Goal: Transaction & Acquisition: Purchase product/service

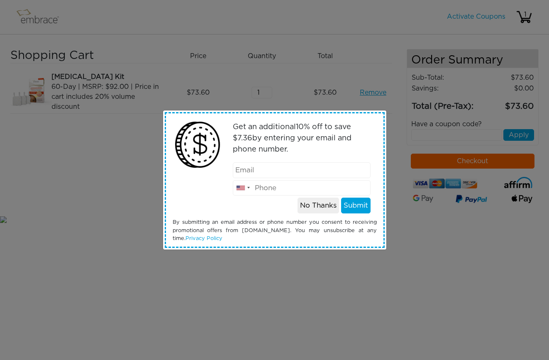
click at [323, 209] on button "No Thanks" at bounding box center [319, 206] width 42 height 16
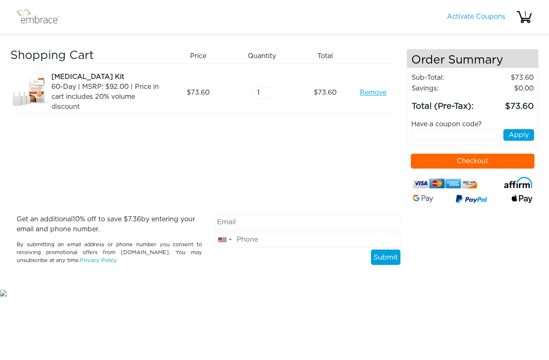
click at [480, 164] on button "Checkout" at bounding box center [473, 161] width 124 height 15
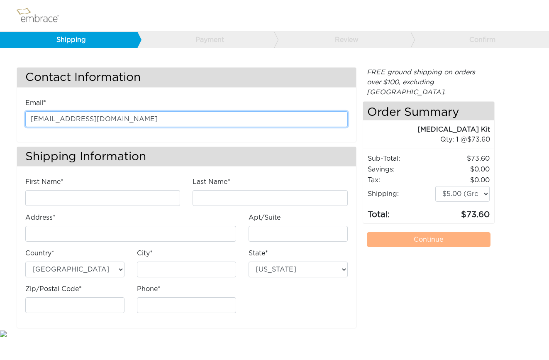
type input "nancytl@hotmail.com"
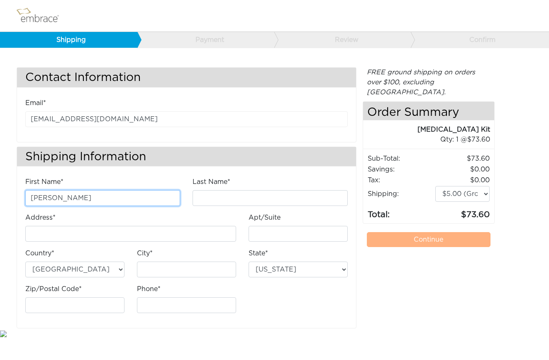
type input "Nancy"
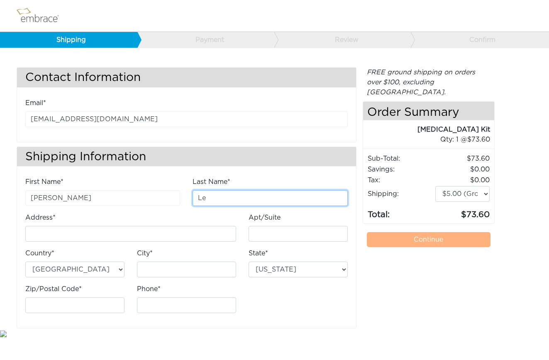
type input "Le"
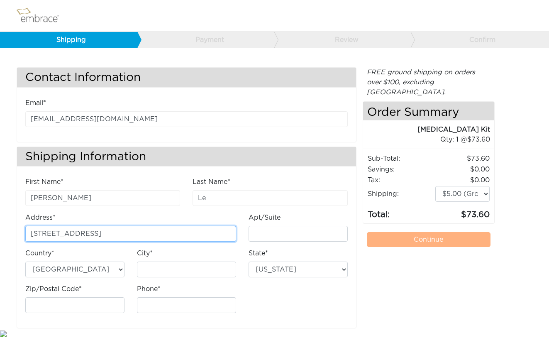
type input "[STREET_ADDRESS]"
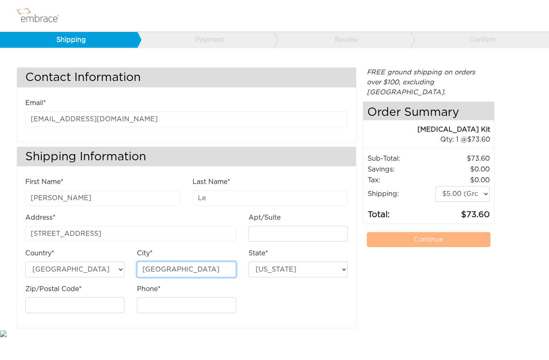
type input "Seattle"
select select "WA"
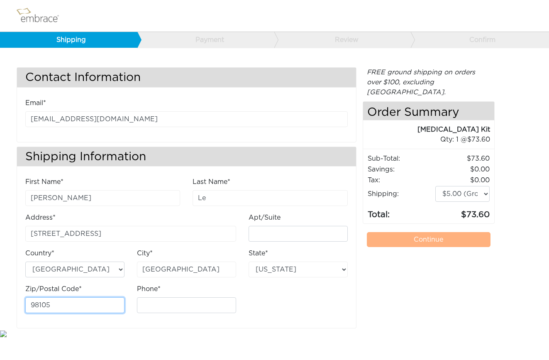
type input "98105"
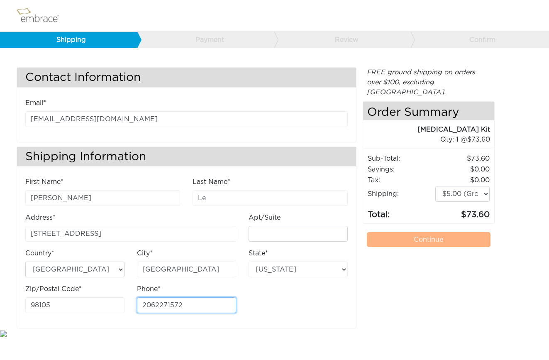
type input "2062271572"
click at [286, 315] on div "First Name* Nancy Last Name* Le Address* 5106 27th Ave NE Apt/Suite Country*" at bounding box center [186, 248] width 335 height 143
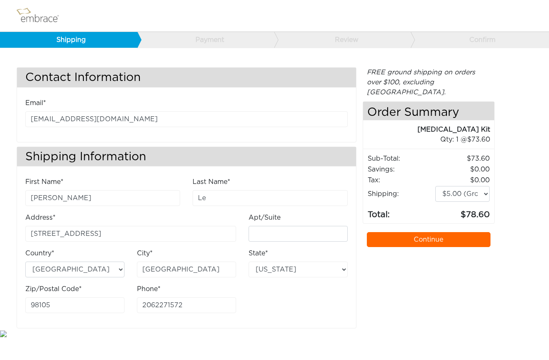
click at [434, 288] on div "FREE ground shipping on orders over $100, excluding Australia. Any applicable i…" at bounding box center [429, 197] width 132 height 261
click at [437, 232] on link "Continue" at bounding box center [429, 239] width 124 height 15
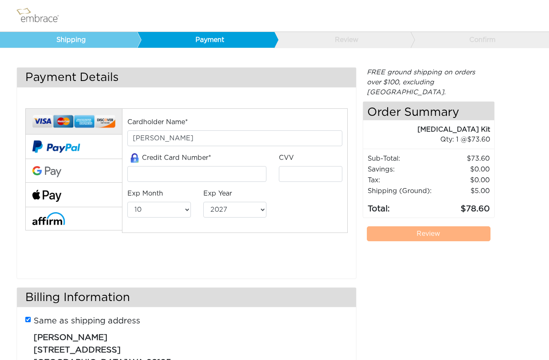
select select "10"
select select "2027"
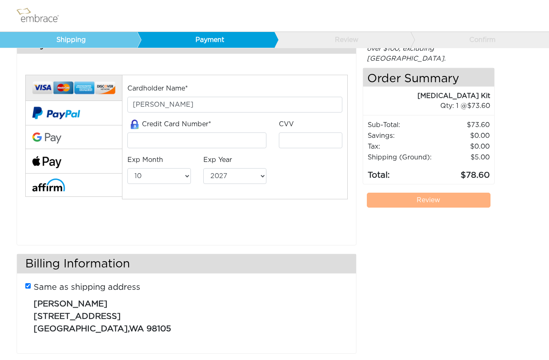
scroll to position [22, 0]
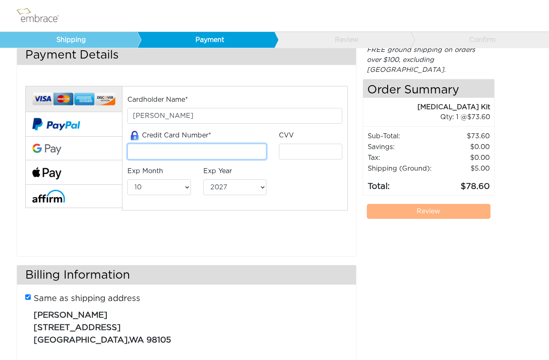
click at [222, 151] on input "tel" at bounding box center [196, 152] width 139 height 16
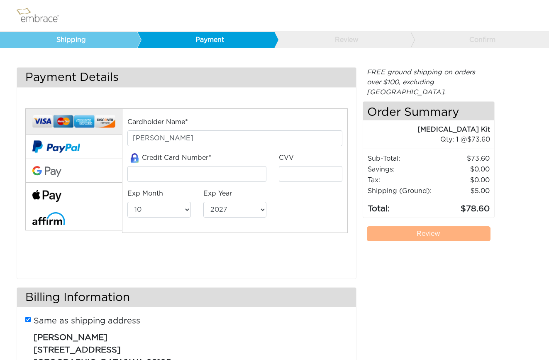
select select "10"
select select "2027"
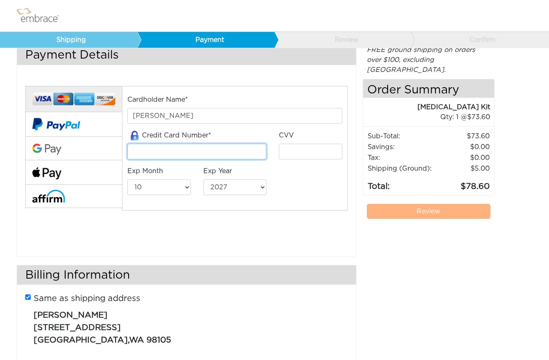
click at [161, 151] on input "tel" at bounding box center [196, 152] width 139 height 16
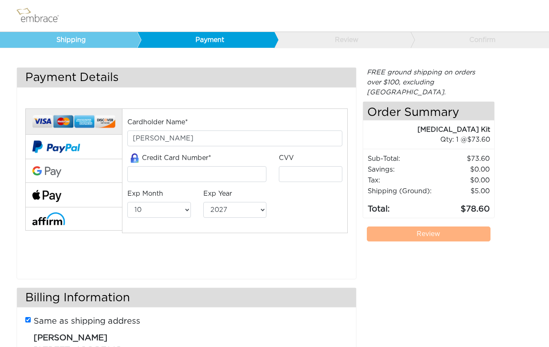
select select "10"
select select "2027"
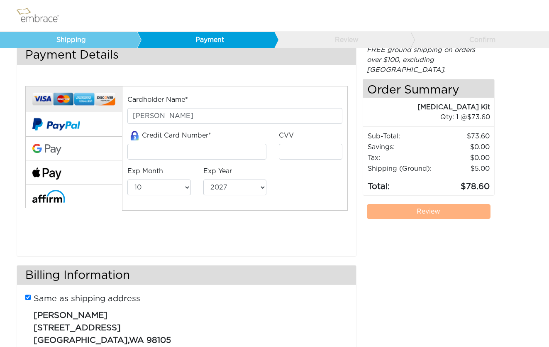
scroll to position [22, 0]
click at [159, 154] on input "tel" at bounding box center [196, 152] width 139 height 16
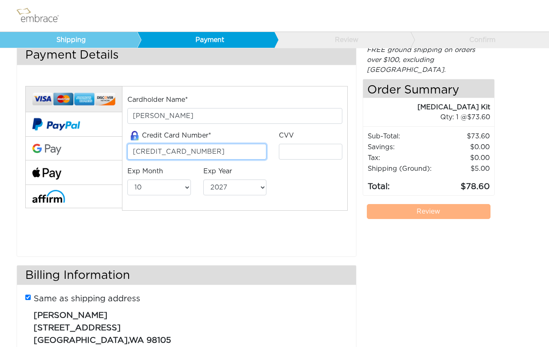
type input "4147342057916647"
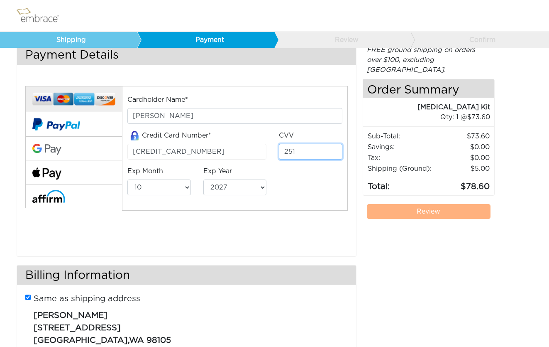
type input "251"
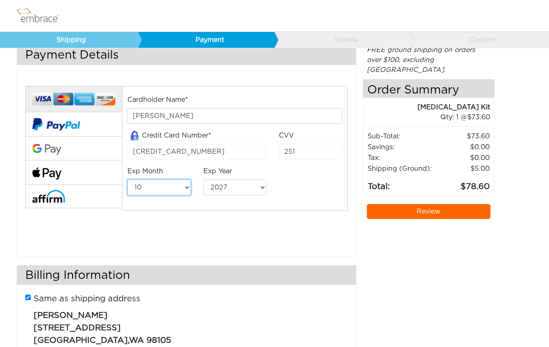
select select "3"
select select "2029"
click at [391, 240] on div "FREE ground shipping on orders over $100, excluding Australia. Any applicable i…" at bounding box center [429, 209] width 132 height 328
click at [425, 204] on link "Review" at bounding box center [429, 211] width 124 height 15
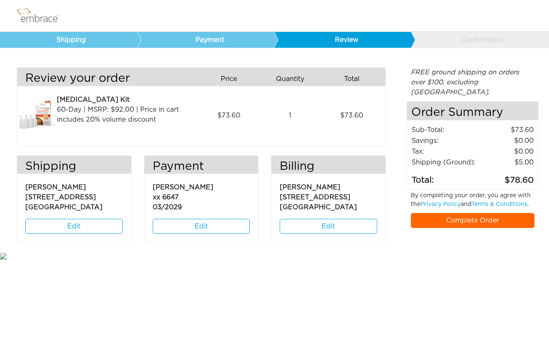
click at [470, 213] on link "Complete Order" at bounding box center [473, 220] width 124 height 15
